Goal: Transaction & Acquisition: Purchase product/service

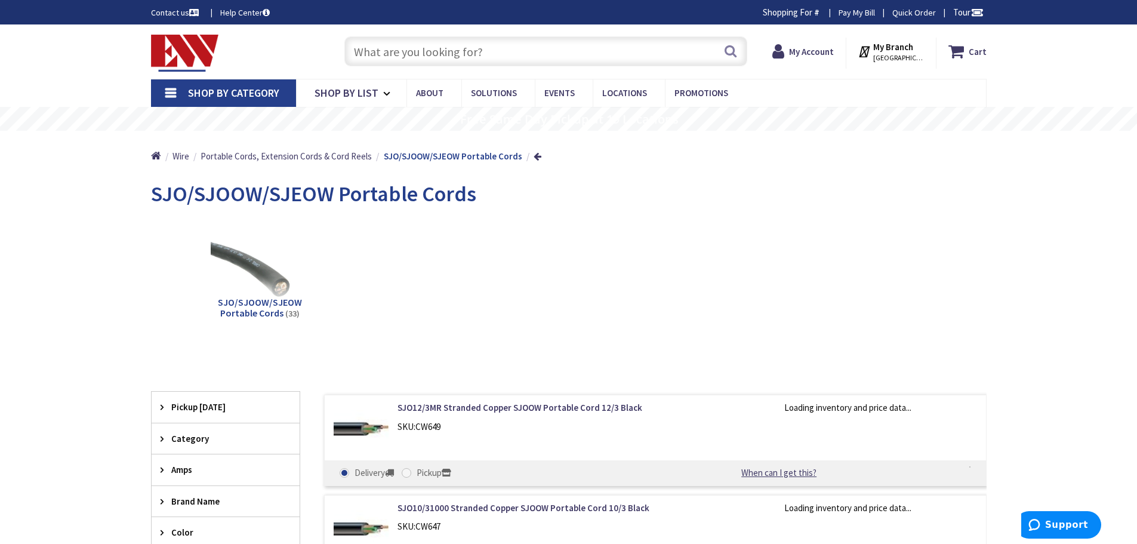
click at [171, 98] on link "Shop By Category" at bounding box center [223, 92] width 145 height 27
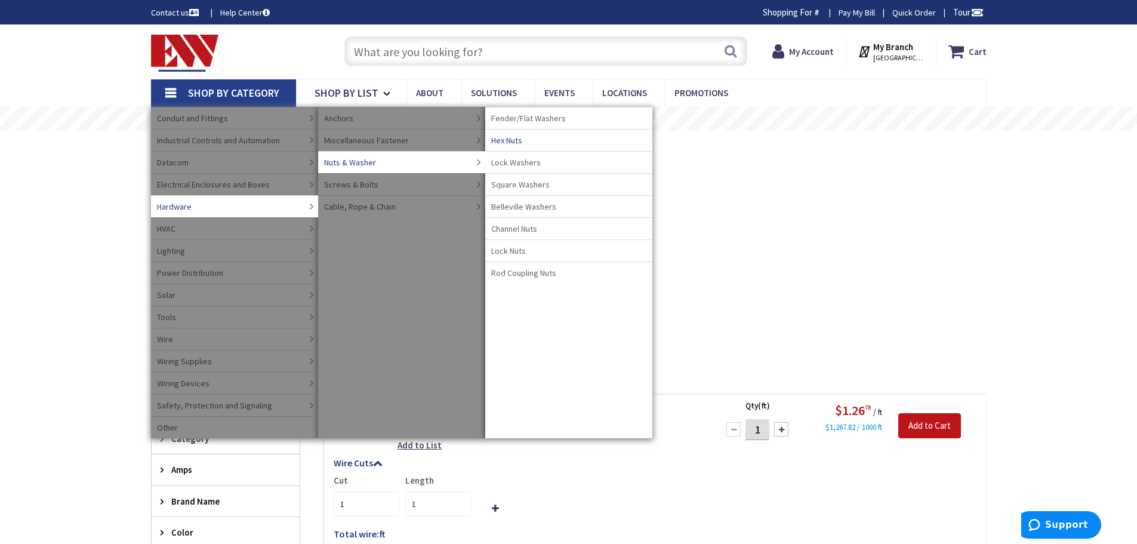
click at [519, 140] on span "Hex Nuts" at bounding box center [506, 140] width 31 height 12
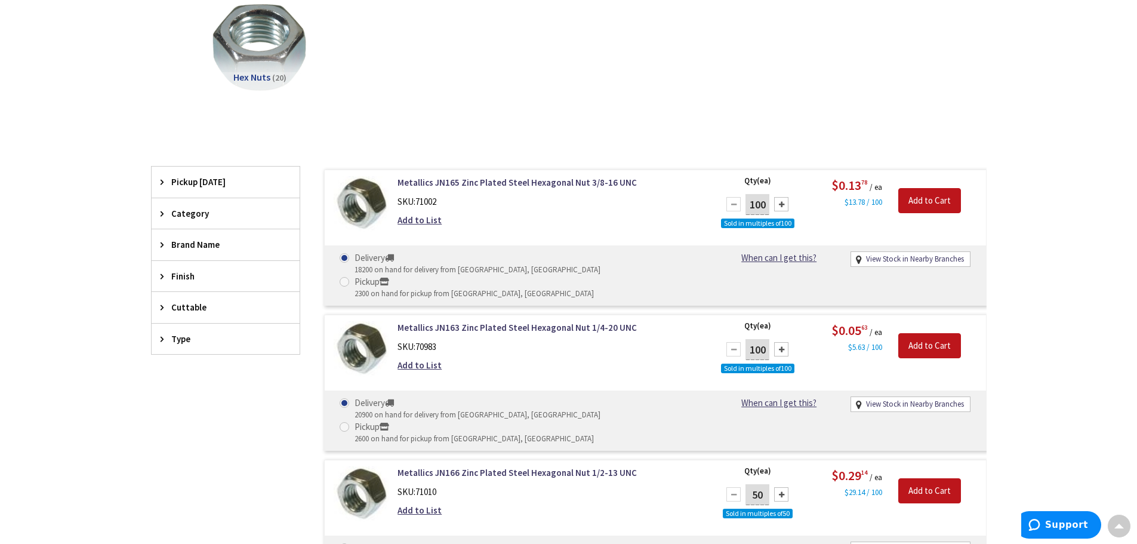
scroll to position [179, 0]
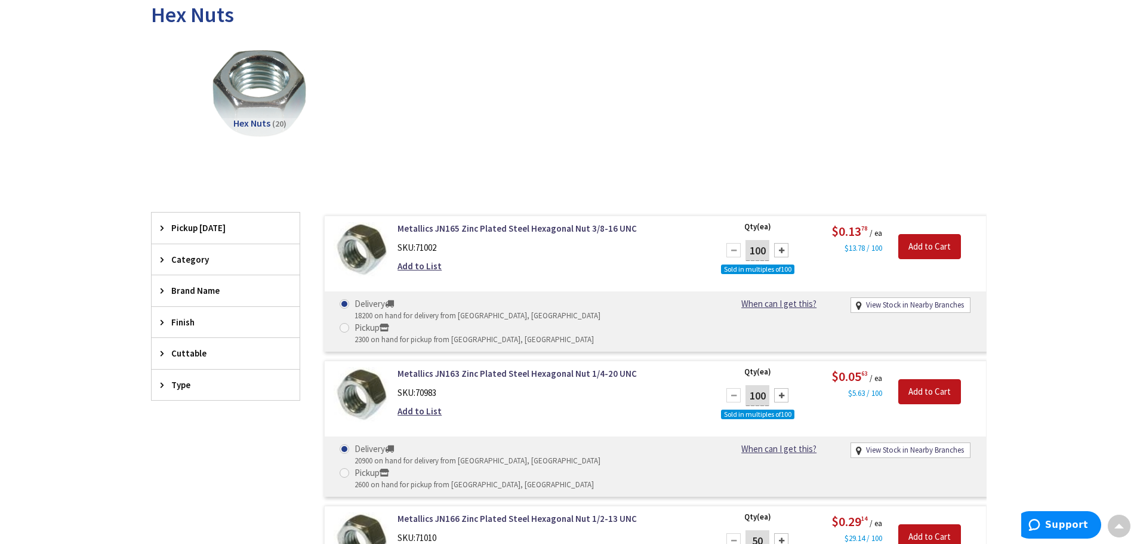
click at [194, 227] on span "Pickup [DATE]" at bounding box center [219, 227] width 97 height 13
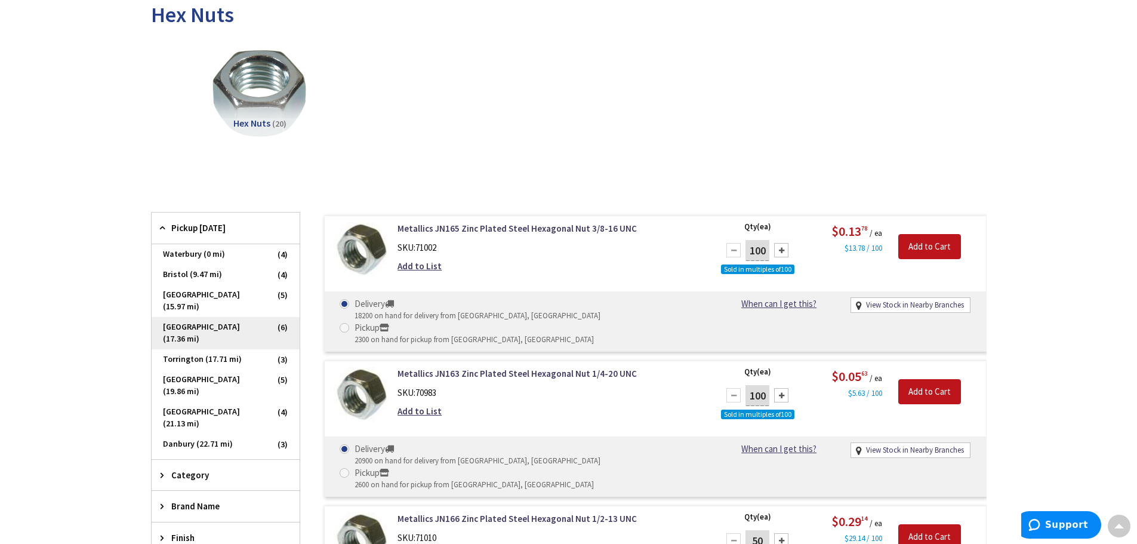
click at [190, 317] on span "[GEOGRAPHIC_DATA] (17.36 mi)" at bounding box center [226, 333] width 148 height 32
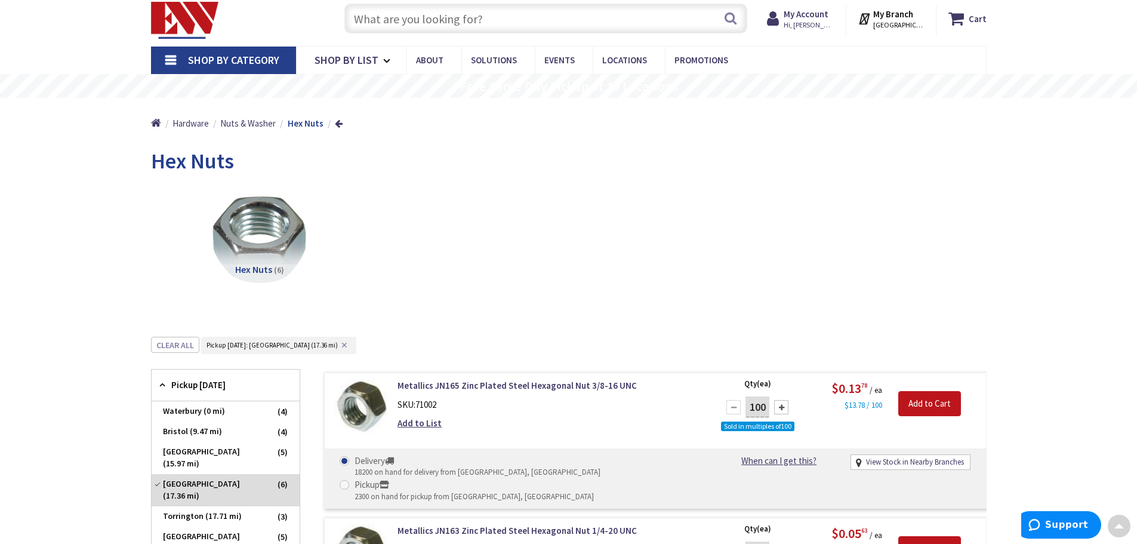
scroll to position [0, 0]
